Goal: Transaction & Acquisition: Purchase product/service

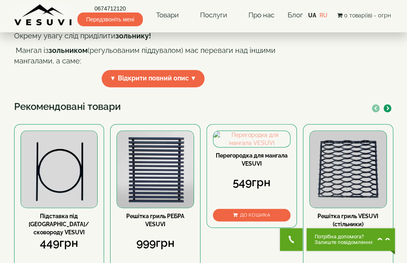
scroll to position [323, 0]
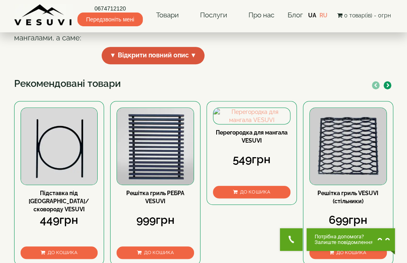
click at [154, 64] on span "▼ Відкрити повний опис ▼" at bounding box center [153, 55] width 103 height 17
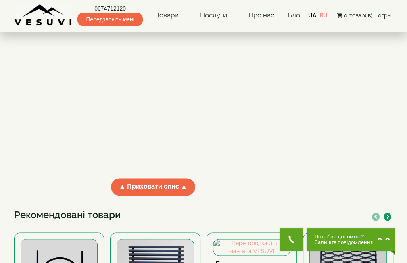
scroll to position [606, 0]
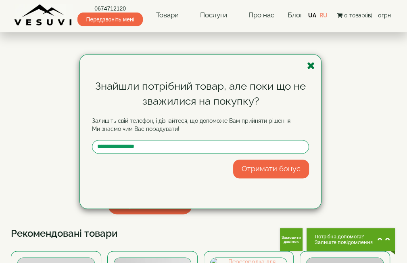
click at [307, 63] on icon "button" at bounding box center [311, 66] width 8 height 10
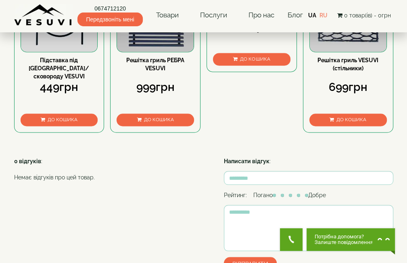
scroll to position [848, 0]
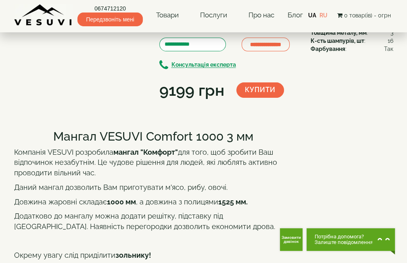
scroll to position [0, 0]
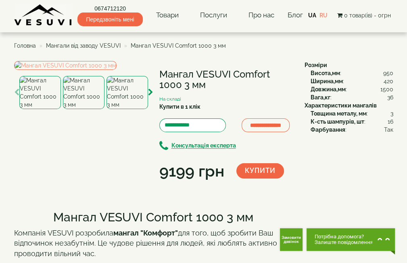
click at [80, 109] on img at bounding box center [84, 92] width 42 height 33
click at [132, 109] on img at bounding box center [128, 92] width 42 height 33
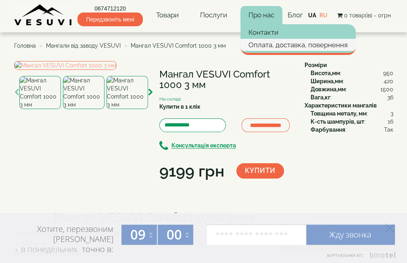
click at [284, 48] on link "Оплата, доставка, повернення" at bounding box center [298, 45] width 115 height 12
